Goal: Use online tool/utility: Utilize a website feature to perform a specific function

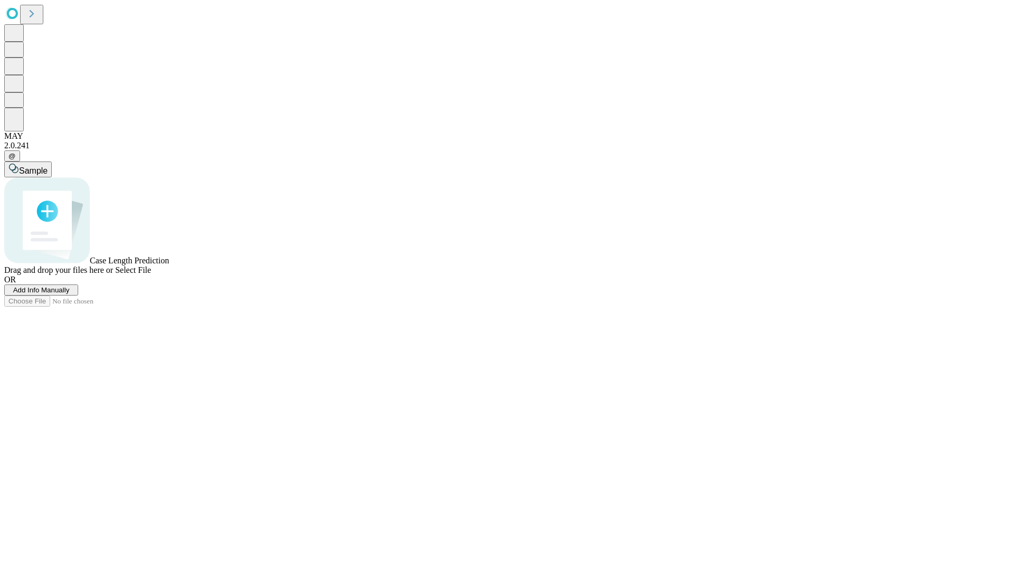
click at [151, 275] on span "Select File" at bounding box center [133, 270] width 36 height 9
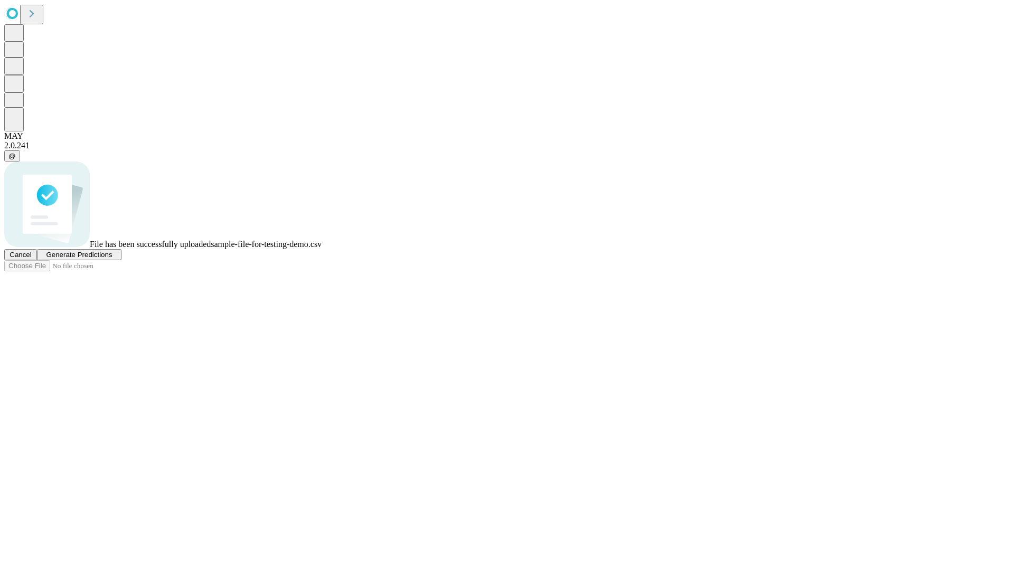
click at [112, 259] on span "Generate Predictions" at bounding box center [79, 255] width 66 height 8
